Goal: Information Seeking & Learning: Compare options

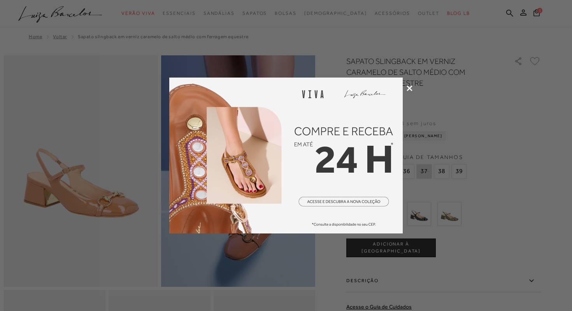
click at [410, 89] on icon at bounding box center [410, 88] width 6 height 6
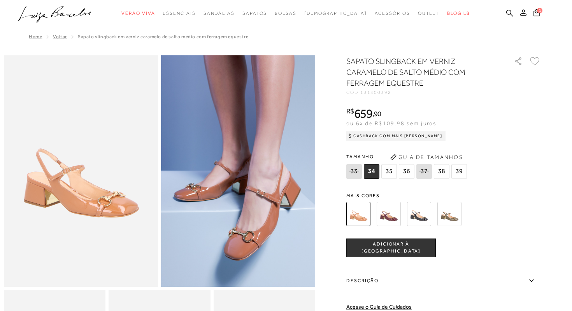
click at [452, 215] on img at bounding box center [450, 214] width 24 height 24
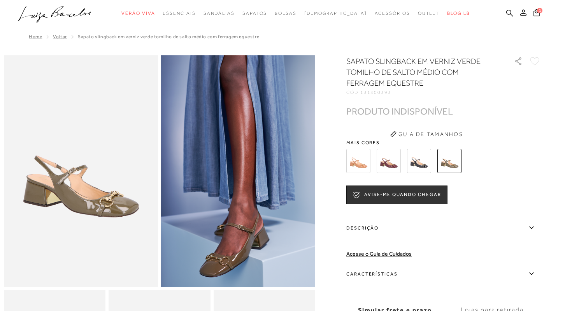
click at [362, 162] on img at bounding box center [359, 161] width 24 height 24
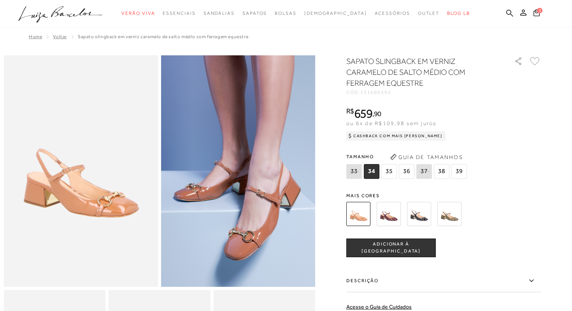
click at [388, 216] on img at bounding box center [389, 214] width 24 height 24
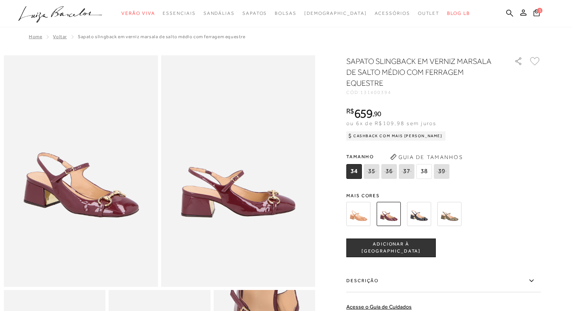
click at [420, 210] on img at bounding box center [419, 214] width 24 height 24
